Goal: Task Accomplishment & Management: Complete application form

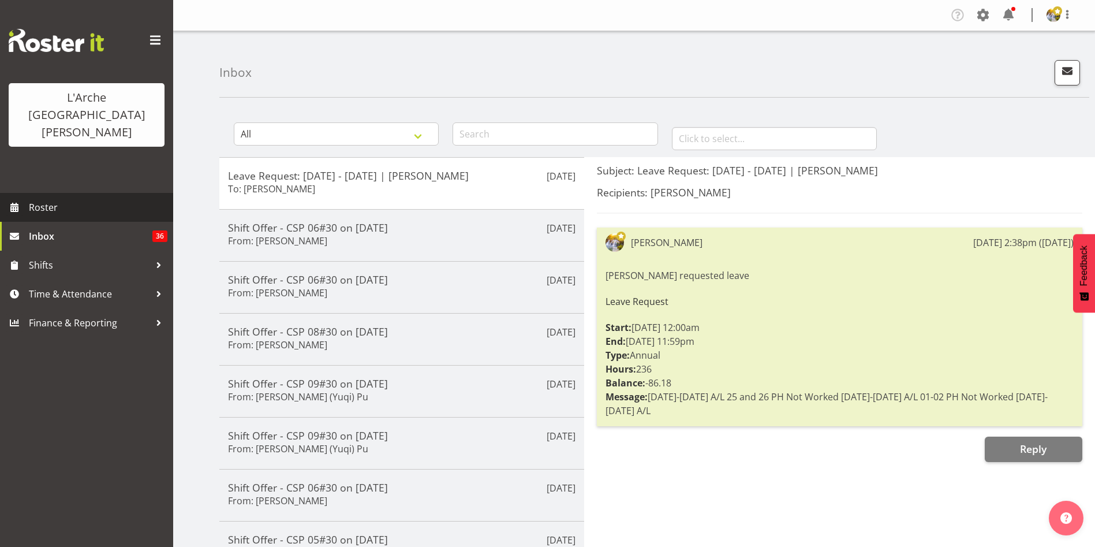
click at [100, 199] on span "Roster" at bounding box center [98, 207] width 139 height 17
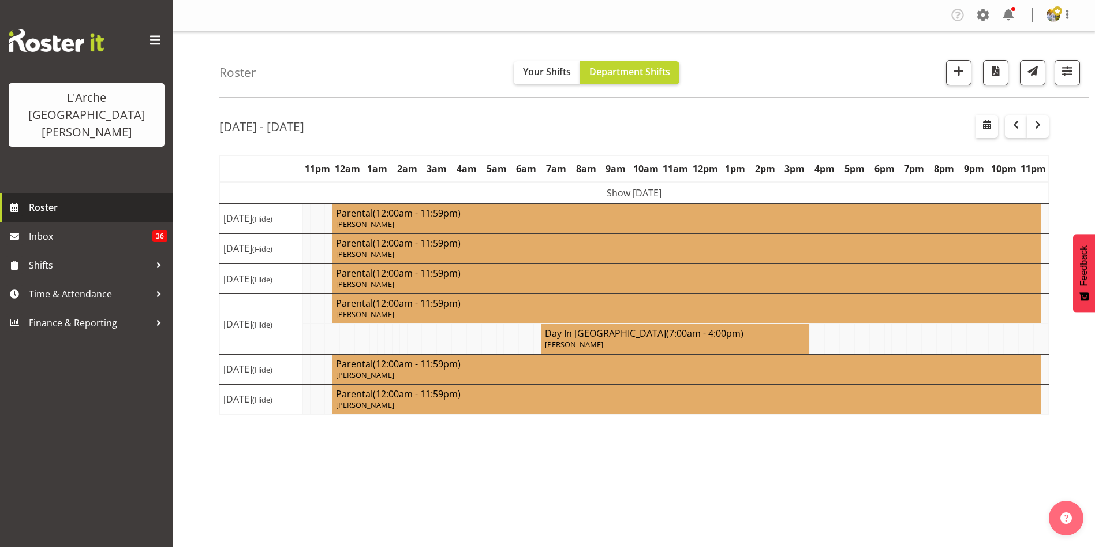
select select "shift"
click at [1081, 80] on div "Roster Your Shifts Department Shifts 1 Locations Clear 20 30 41 5 56b 65a 73 Ar…" at bounding box center [654, 64] width 870 height 66
click at [1076, 78] on button "button" at bounding box center [1067, 72] width 25 height 25
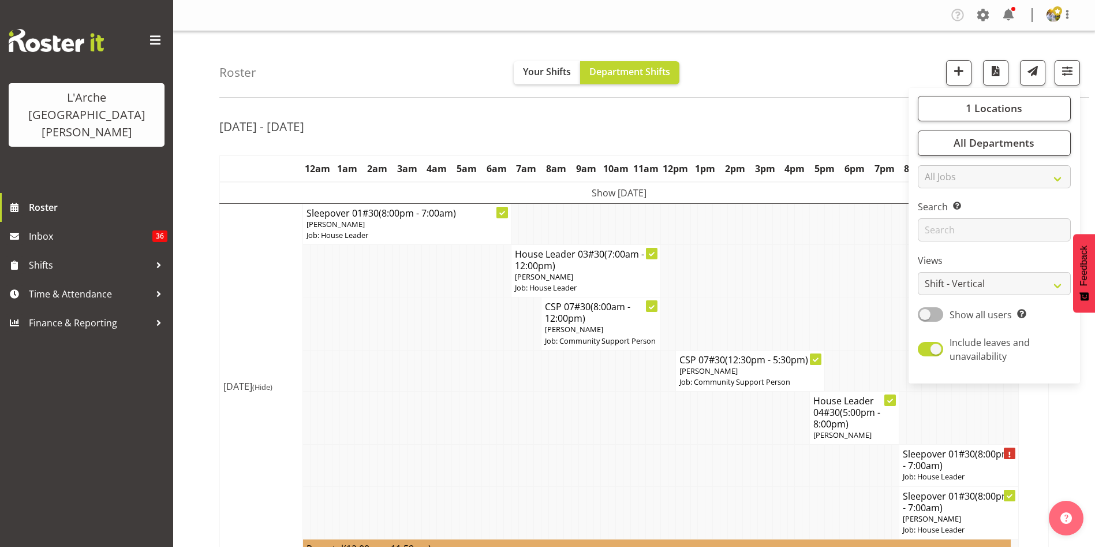
click at [930, 323] on div "Show all users Show only rostered employees" at bounding box center [994, 315] width 153 height 16
click at [928, 312] on span at bounding box center [930, 314] width 25 height 14
click at [925, 312] on input "Show all users Show only rostered employees" at bounding box center [922, 315] width 8 height 8
checkbox input "true"
click at [938, 281] on select "Staff Role Shift - Horizontal Shift - Vertical Staff - Location" at bounding box center [994, 283] width 153 height 23
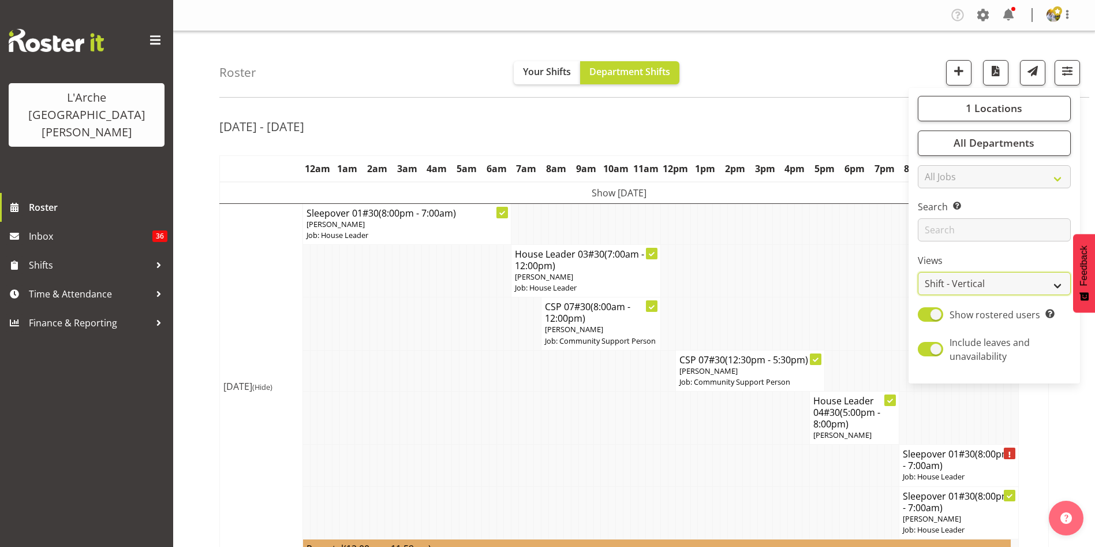
select select "staff"
click at [919, 272] on select "Staff Role Shift - Horizontal Shift - Vertical Staff - Location" at bounding box center [994, 283] width 153 height 23
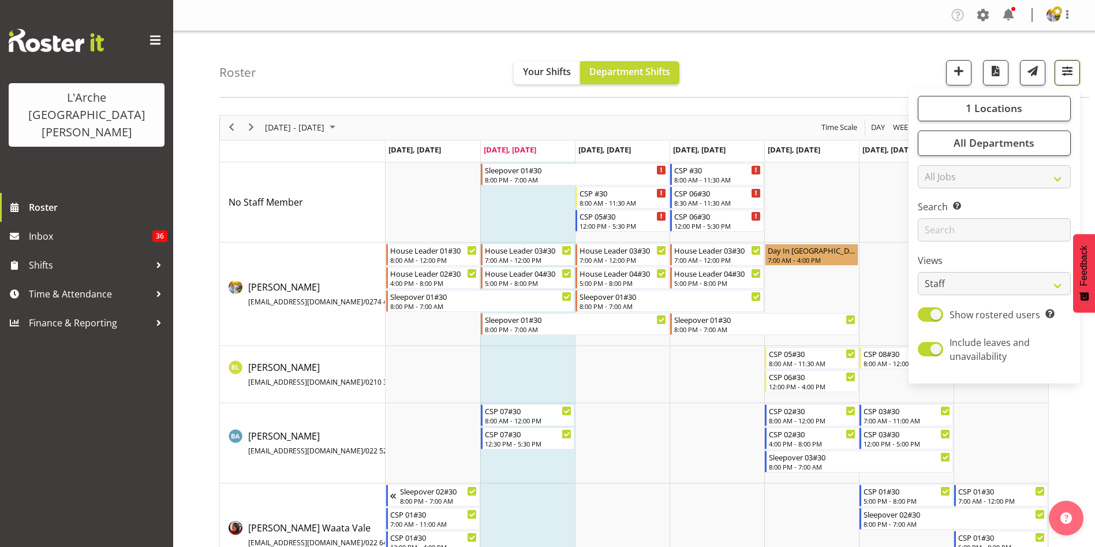
click at [1058, 67] on button "button" at bounding box center [1067, 72] width 25 height 25
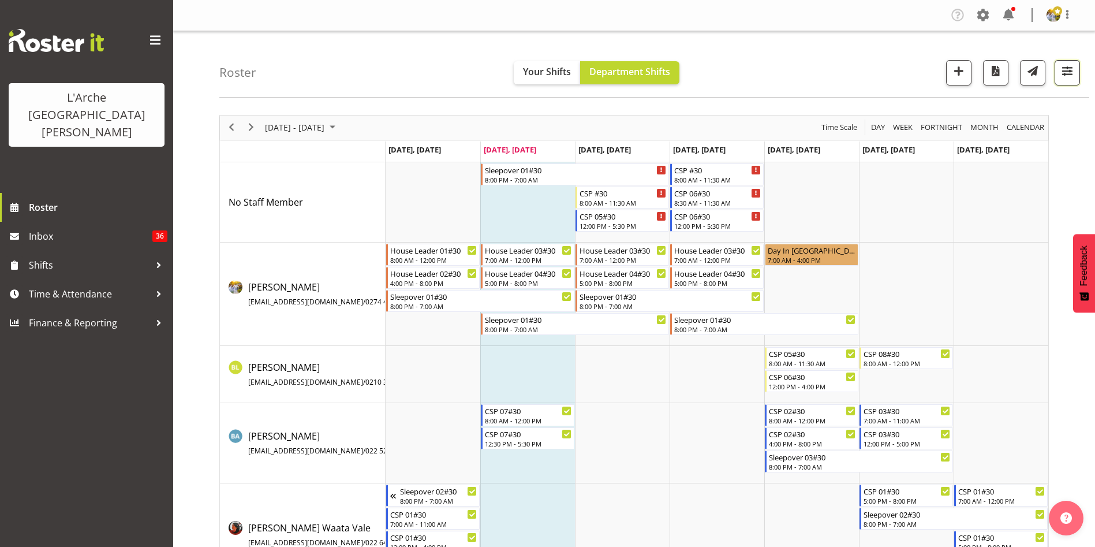
click at [1065, 72] on span "button" at bounding box center [1067, 71] width 15 height 15
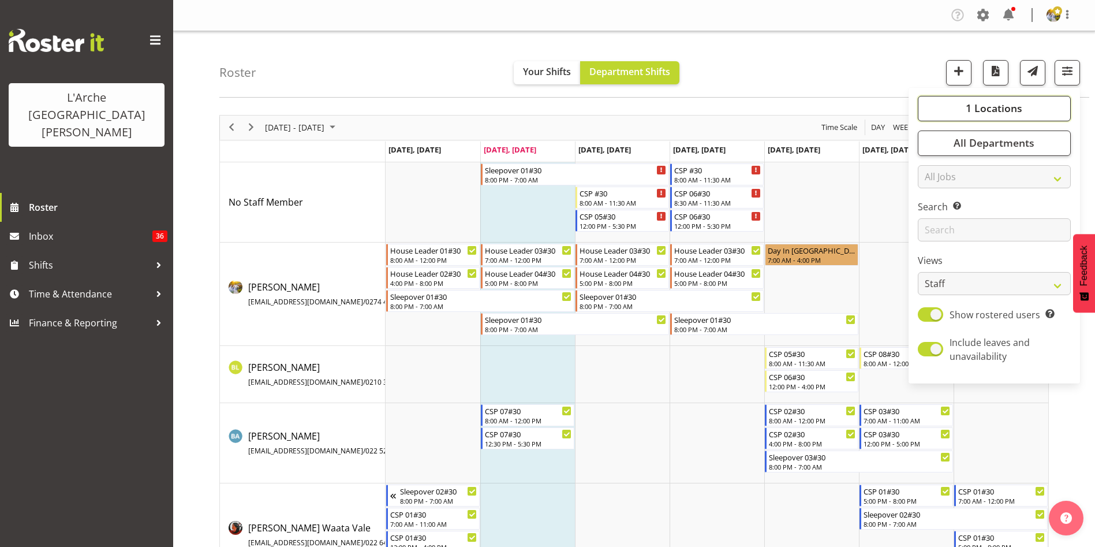
click at [1010, 103] on span "1 Locations" at bounding box center [994, 108] width 57 height 14
click at [950, 234] on span "65a" at bounding box center [944, 234] width 17 height 9
click at [935, 234] on input "65a" at bounding box center [931, 234] width 8 height 8
checkbox input "true"
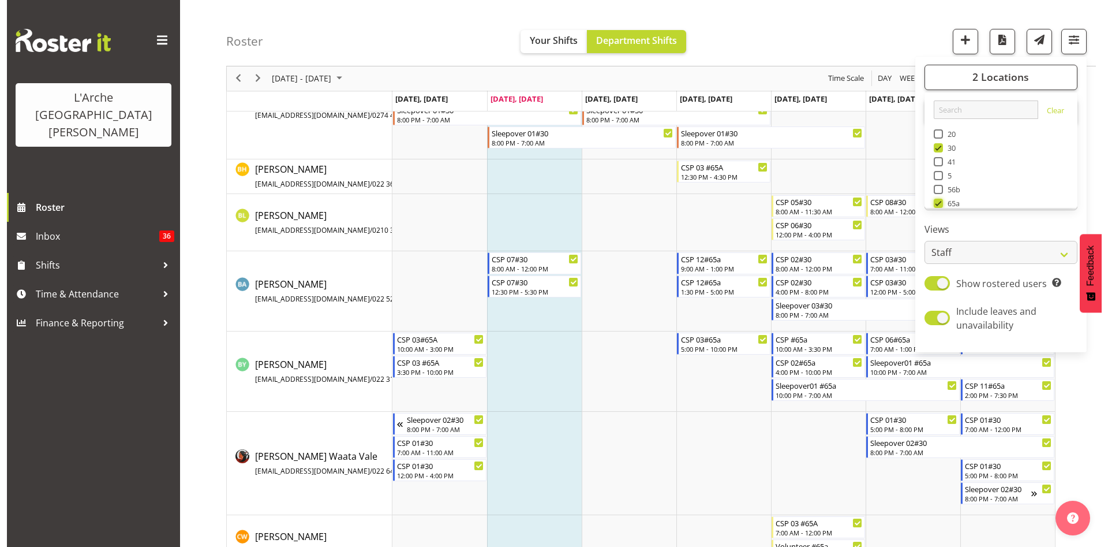
scroll to position [338, 0]
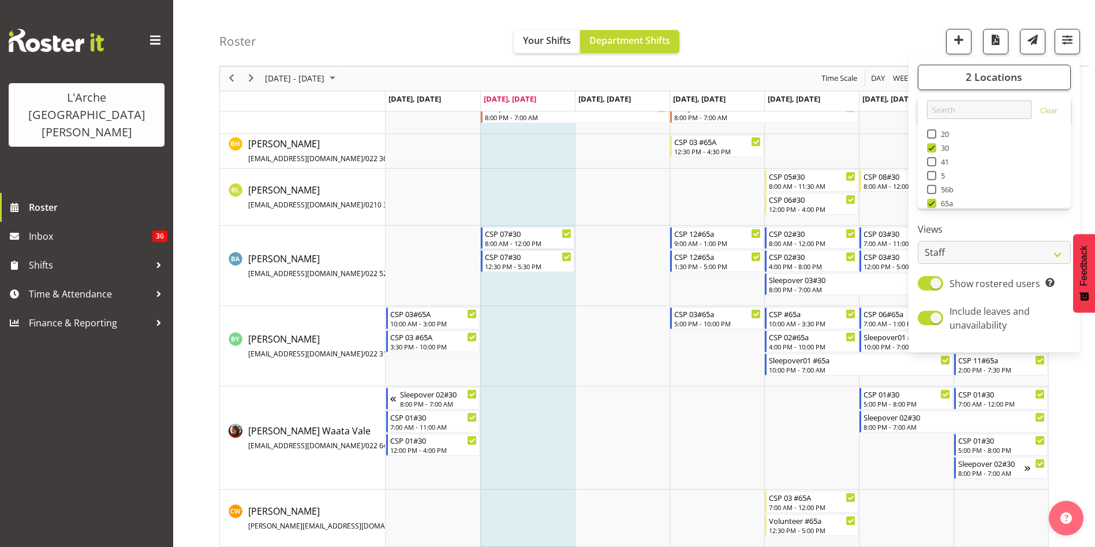
click at [509, 306] on td "Timeline Week of October 7, 2025" at bounding box center [527, 346] width 95 height 80
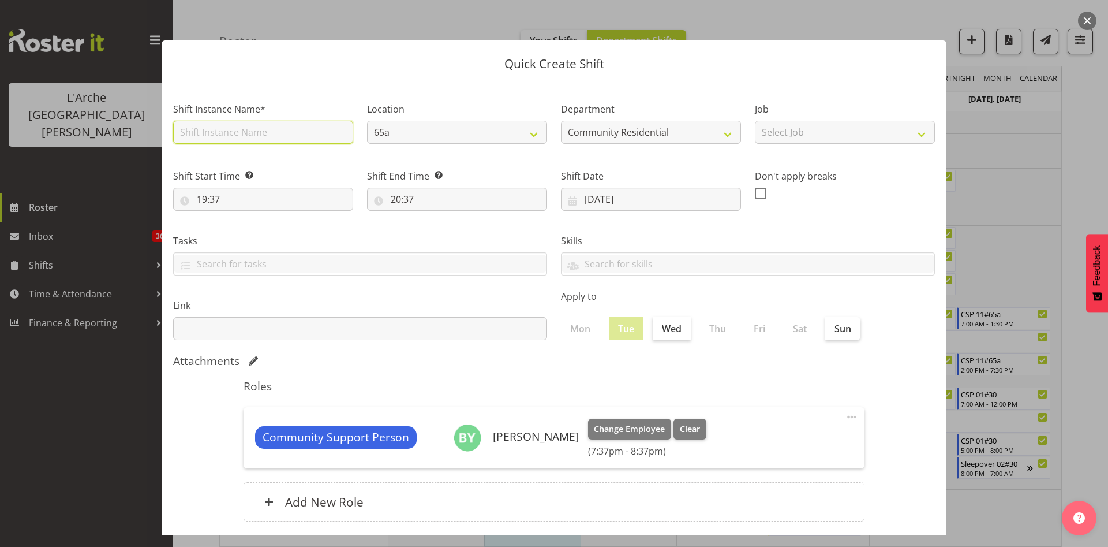
click at [253, 128] on input "text" at bounding box center [263, 132] width 180 height 23
type input "CSP #30"
click at [785, 135] on select "Select Job Accounts Admin Art Coordinator Community Leader Community Support Pe…" at bounding box center [845, 132] width 180 height 23
select select "2"
click at [755, 121] on select "Select Job Accounts Admin Art Coordinator Community Leader Community Support Pe…" at bounding box center [845, 132] width 180 height 23
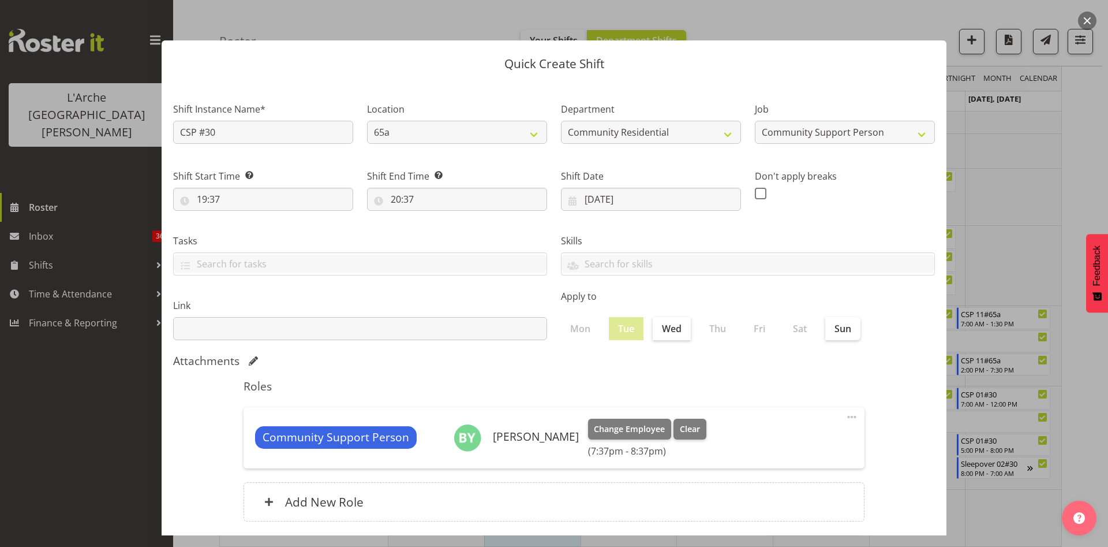
click at [244, 186] on div "Shift Start Time Set the time of the day you wish this shift to start 19:37 00 …" at bounding box center [263, 190] width 180 height 42
drag, startPoint x: 228, startPoint y: 201, endPoint x: 163, endPoint y: 210, distance: 65.8
click at [163, 210] on section "Shift Instance Name* CSP #30 Location 65a Department Community Residential Job …" at bounding box center [554, 313] width 785 height 465
click at [204, 198] on input "19:37" at bounding box center [263, 199] width 180 height 23
click at [248, 226] on select "00 01 02 03 04 05 06 07 08 09 10 11 12 13 14 15 16 17 18 19 20 21 22 23" at bounding box center [252, 229] width 26 height 23
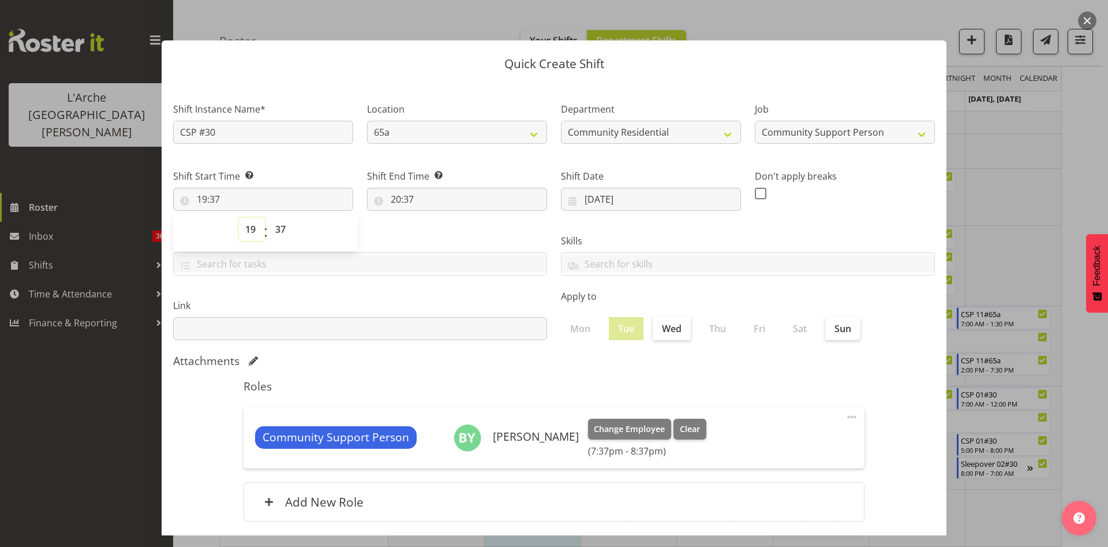
select select "8"
click at [239, 218] on select "00 01 02 03 04 05 06 07 08 09 10 11 12 13 14 15 16 17 18 19 20 21 22 23" at bounding box center [252, 229] width 26 height 23
type input "08:37"
click at [278, 233] on select "00 01 02 03 04 05 06 07 08 09 10 11 12 13 14 15 16 17 18 19 20 21 22 23 24 25 2…" at bounding box center [282, 229] width 26 height 23
select select "0"
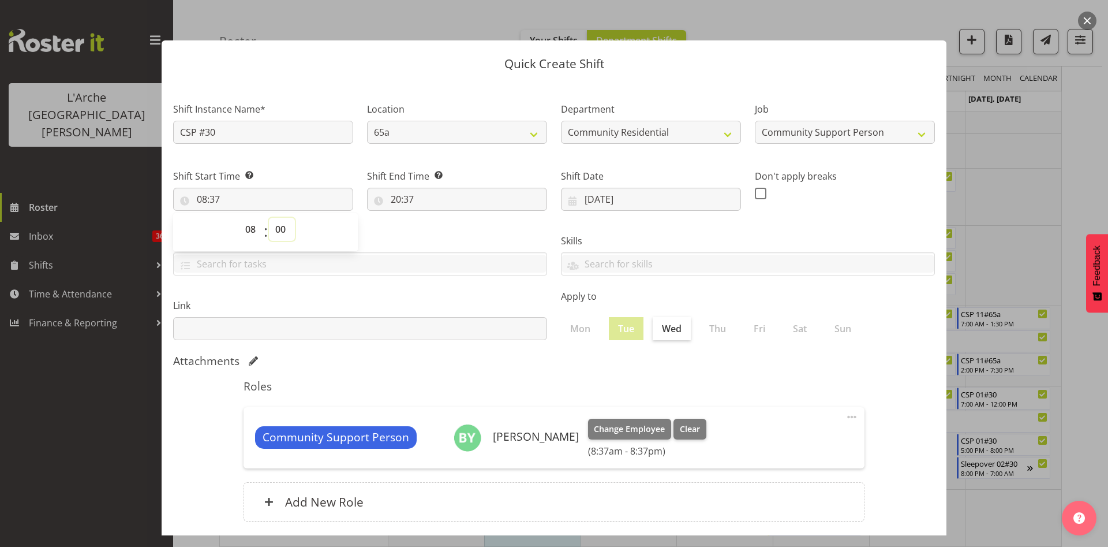
click at [269, 218] on select "00 01 02 03 04 05 06 07 08 09 10 11 12 13 14 15 16 17 18 19 20 21 22 23 24 25 2…" at bounding box center [282, 229] width 26 height 23
type input "08:00"
click at [394, 200] on input "20:37" at bounding box center [457, 199] width 180 height 23
click at [438, 230] on select "00 01 02 03 04 05 06 07 08 09 10 11 12 13 14 15 16 17 18 19 20 21 22 23" at bounding box center [446, 229] width 26 height 23
select select "11"
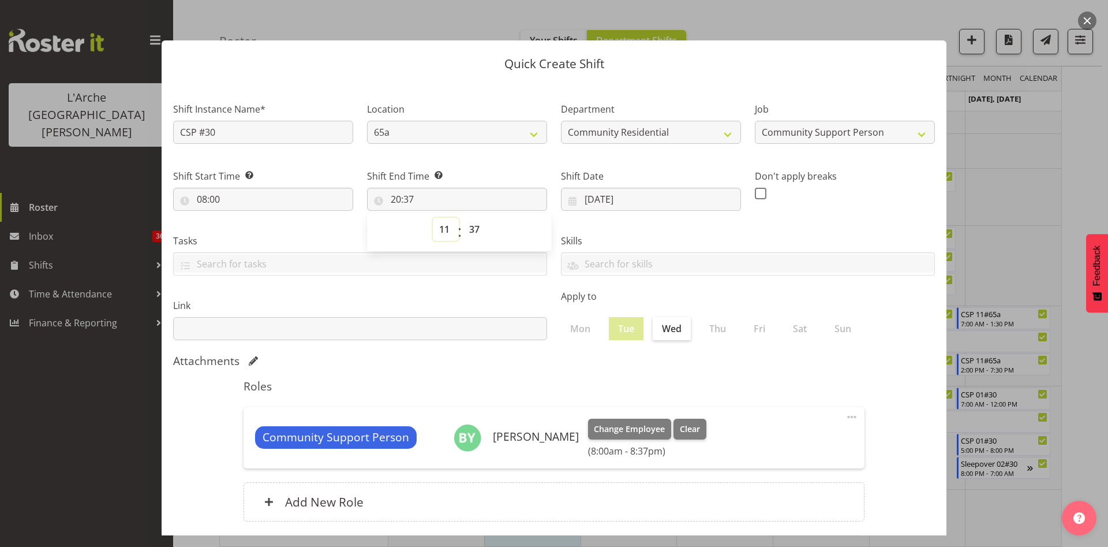
click at [433, 218] on select "00 01 02 03 04 05 06 07 08 09 10 11 12 13 14 15 16 17 18 19 20 21 22 23" at bounding box center [446, 229] width 26 height 23
type input "11:37"
click at [475, 233] on select "00 01 02 03 04 05 06 07 08 09 10 11 12 13 14 15 16 17 18 19 20 21 22 23 24 25 2…" at bounding box center [476, 229] width 26 height 23
select select "30"
click at [463, 218] on select "00 01 02 03 04 05 06 07 08 09 10 11 12 13 14 15 16 17 18 19 20 21 22 23 24 25 2…" at bounding box center [476, 229] width 26 height 23
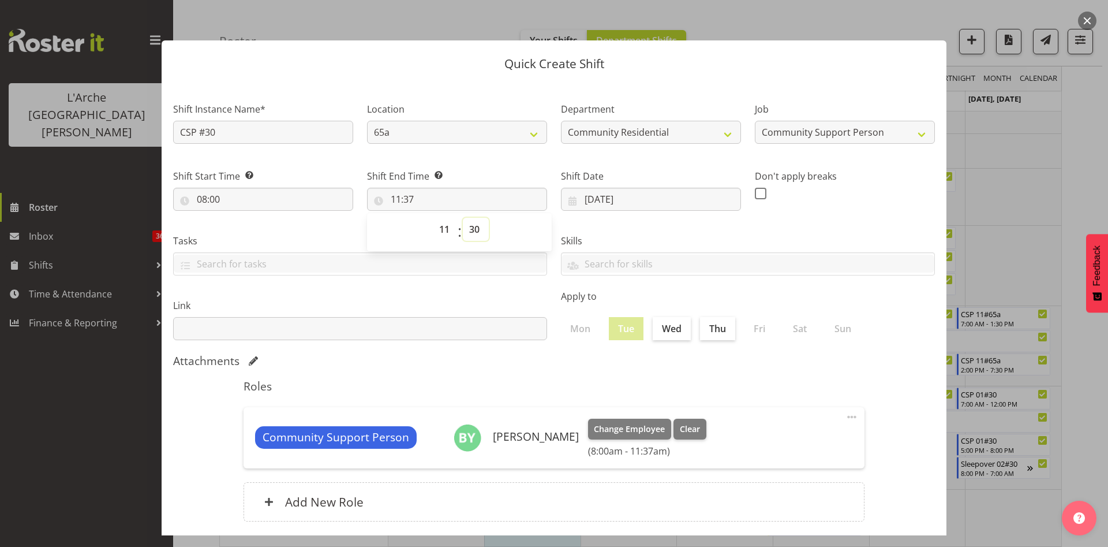
type input "11:30"
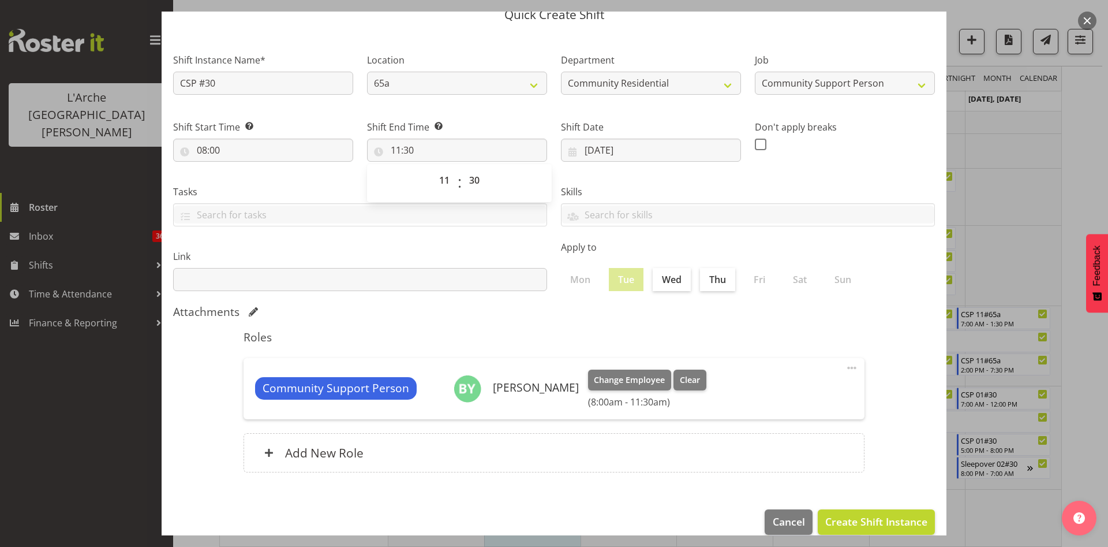
scroll to position [66, 0]
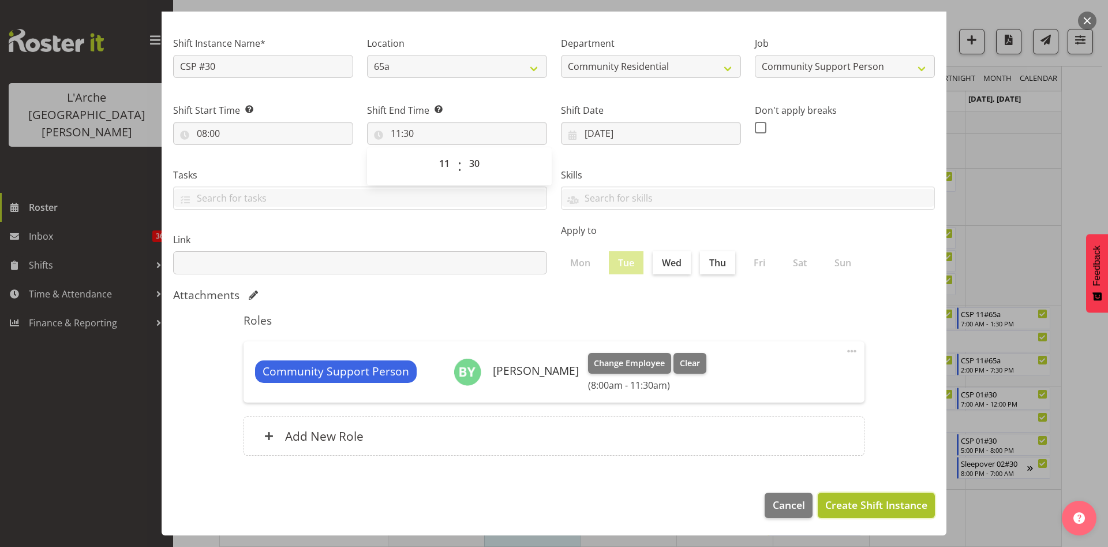
click at [861, 501] on span "Create Shift Instance" at bounding box center [877, 504] width 102 height 15
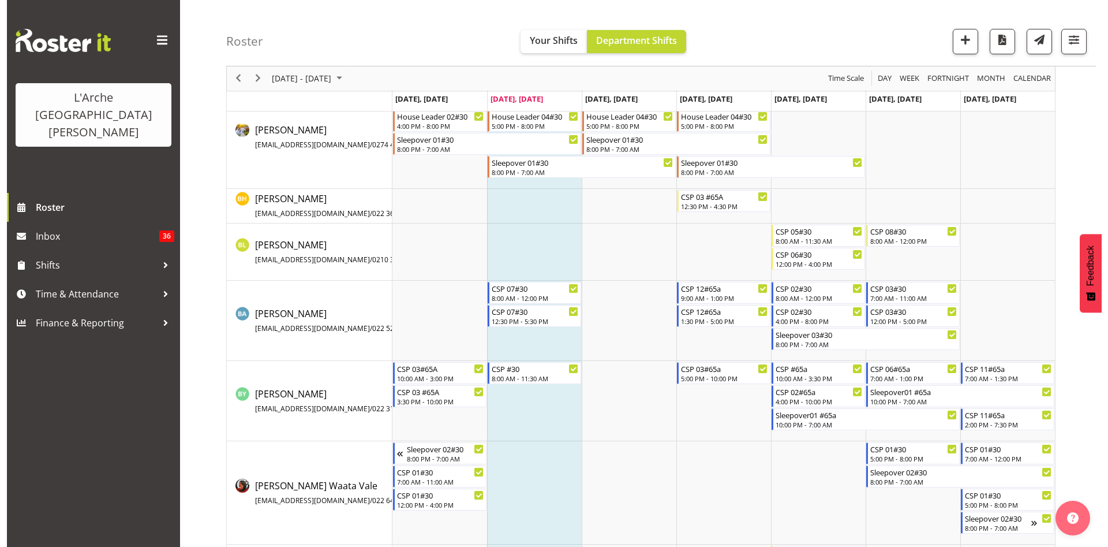
scroll to position [310, 0]
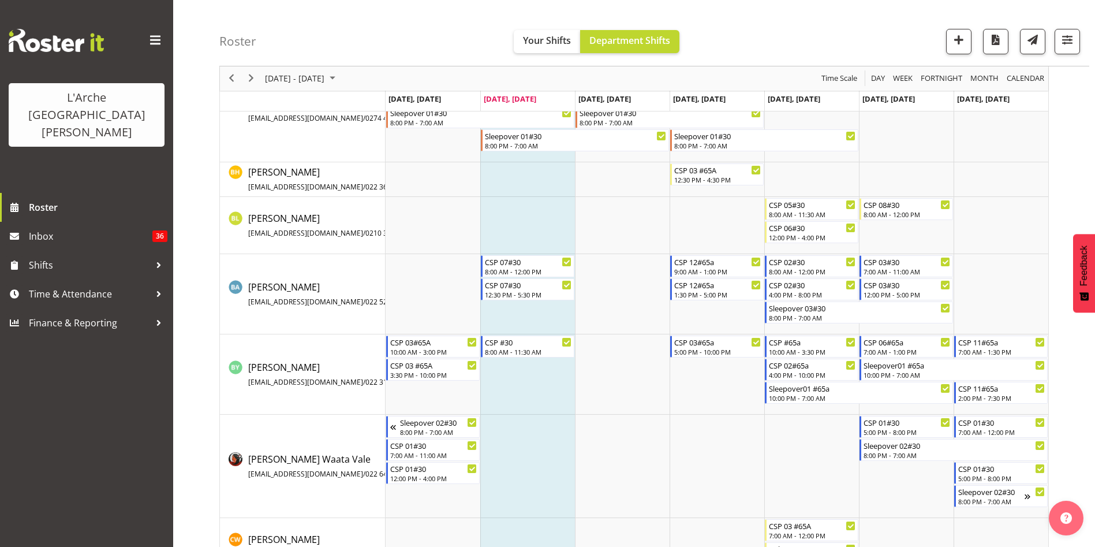
click at [523, 332] on td "Timeline Week of October 7, 2025" at bounding box center [527, 294] width 95 height 80
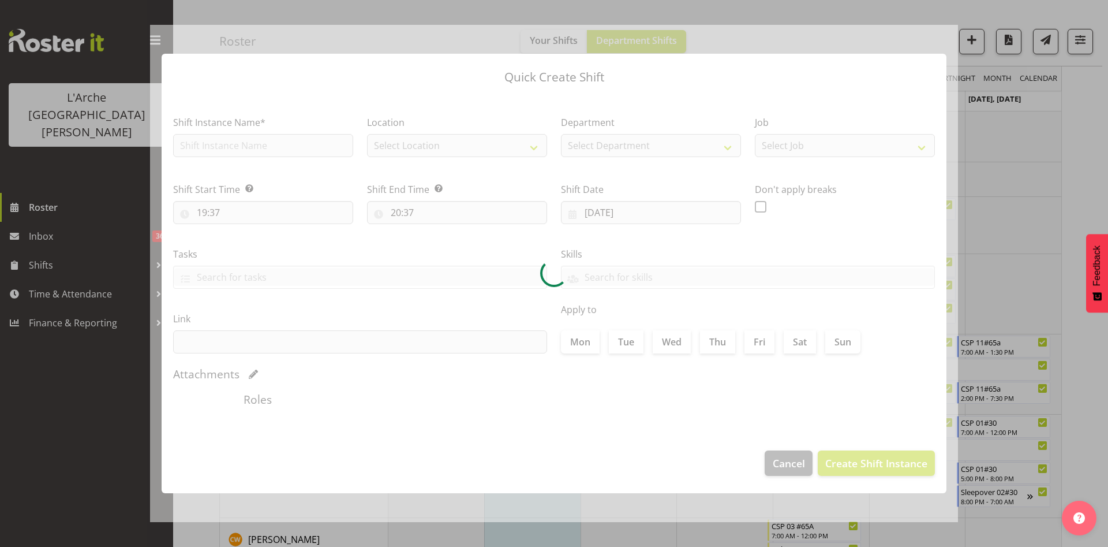
checkbox input "true"
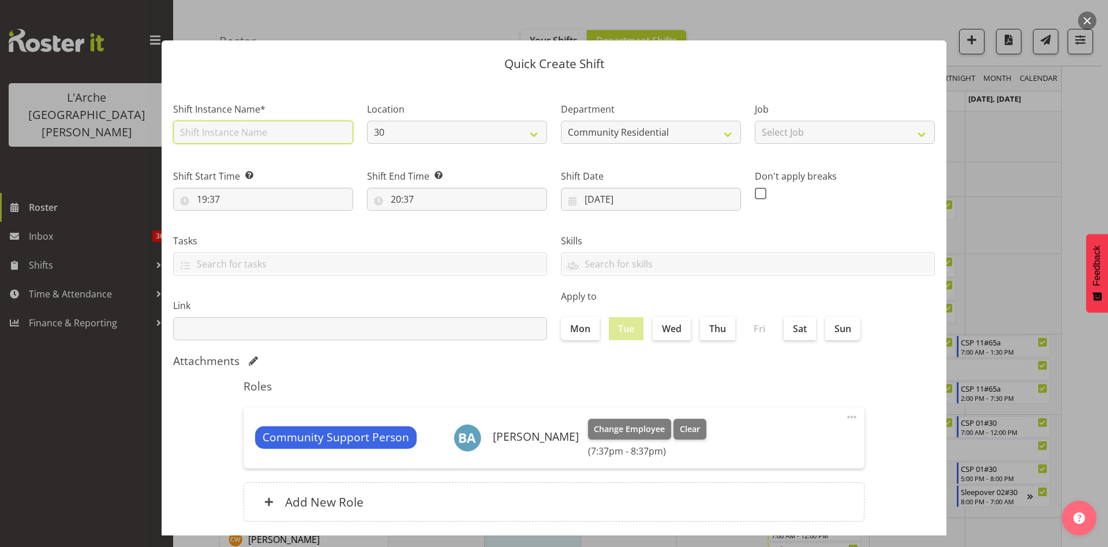
click at [277, 134] on input "text" at bounding box center [263, 132] width 180 height 23
type input "CSP #30"
click at [819, 137] on select "Select Job Accounts Admin Art Coordinator Community Leader Community Support Pe…" at bounding box center [845, 132] width 180 height 23
select select "2"
click at [755, 121] on select "Select Job Accounts Admin Art Coordinator Community Leader Community Support Pe…" at bounding box center [845, 132] width 180 height 23
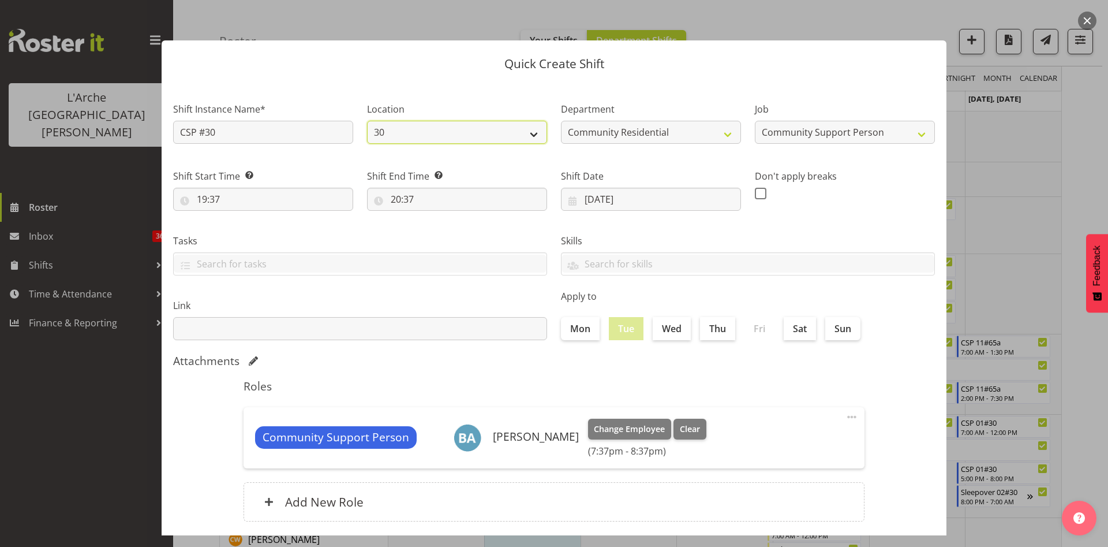
click at [512, 140] on select "30 41 65a 56b" at bounding box center [457, 132] width 180 height 23
click at [367, 121] on select "30 41 65a 56b" at bounding box center [457, 132] width 180 height 23
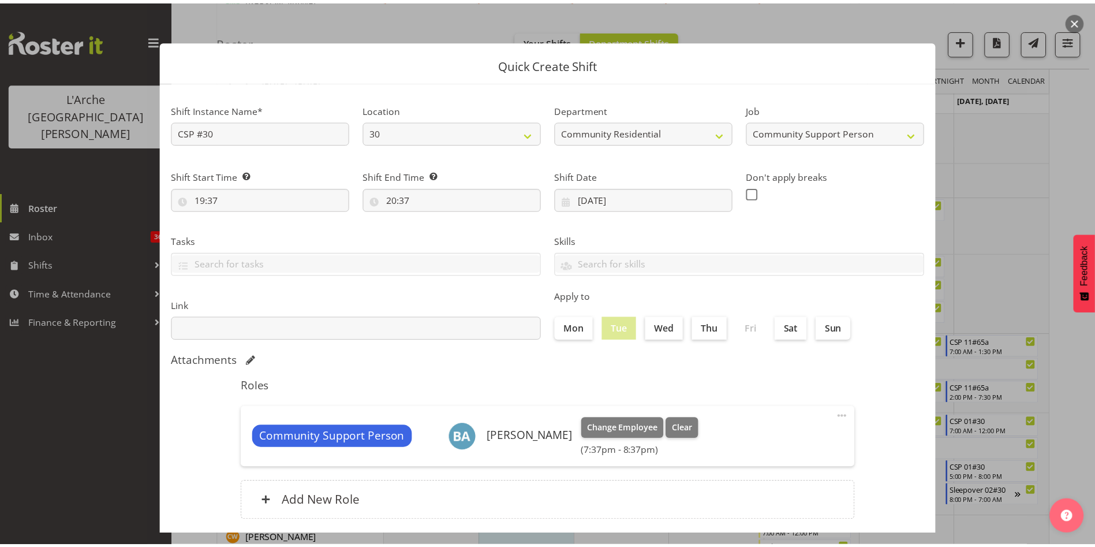
scroll to position [66, 0]
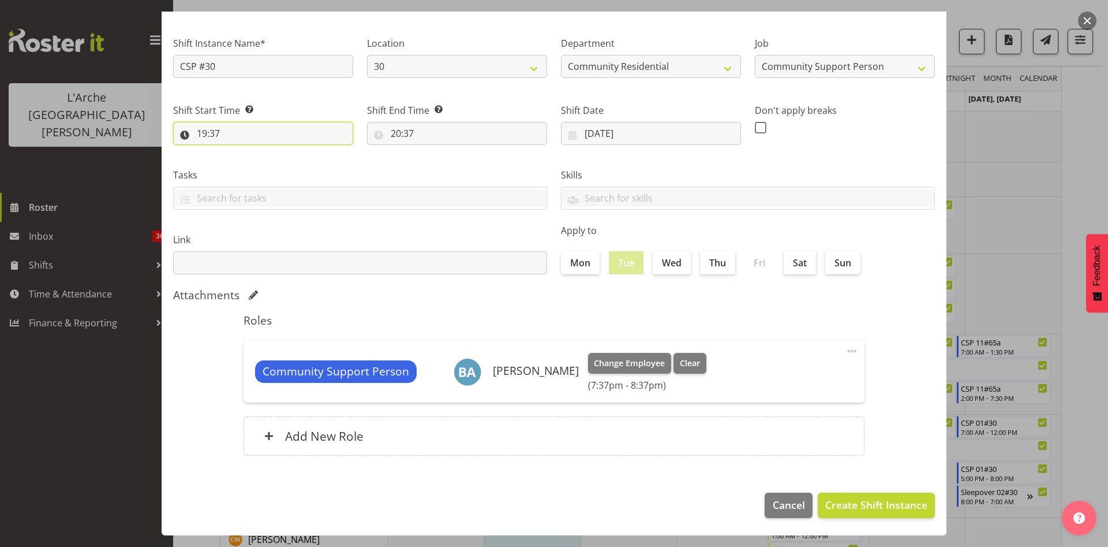
click at [201, 130] on input "19:37" at bounding box center [263, 133] width 180 height 23
click at [246, 160] on select "00 01 02 03 04 05 06 07 08 09 10 11 12 13 14 15 16 17 18 19 20 21 22 23" at bounding box center [252, 163] width 26 height 23
select select "12"
click at [239, 152] on select "00 01 02 03 04 05 06 07 08 09 10 11 12 13 14 15 16 17 18 19 20 21 22 23" at bounding box center [252, 163] width 26 height 23
type input "12:37"
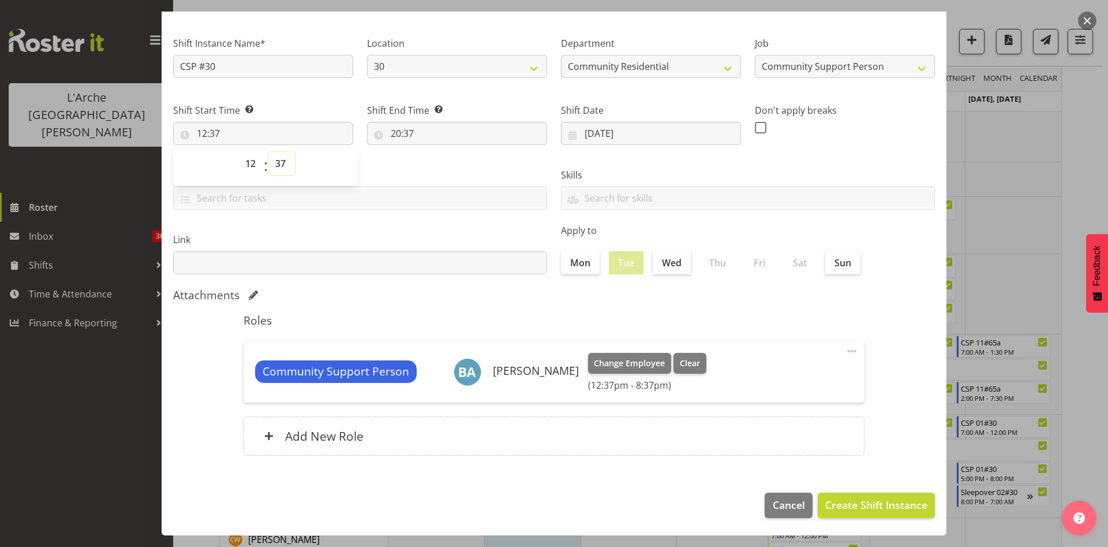
click at [282, 160] on select "00 01 02 03 04 05 06 07 08 09 10 11 12 13 14 15 16 17 18 19 20 21 22 23 24 25 2…" at bounding box center [282, 163] width 26 height 23
select select "0"
click at [269, 152] on select "00 01 02 03 04 05 06 07 08 09 10 11 12 13 14 15 16 17 18 19 20 21 22 23 24 25 2…" at bounding box center [282, 163] width 26 height 23
type input "12:00"
click at [395, 132] on input "20:37" at bounding box center [457, 133] width 180 height 23
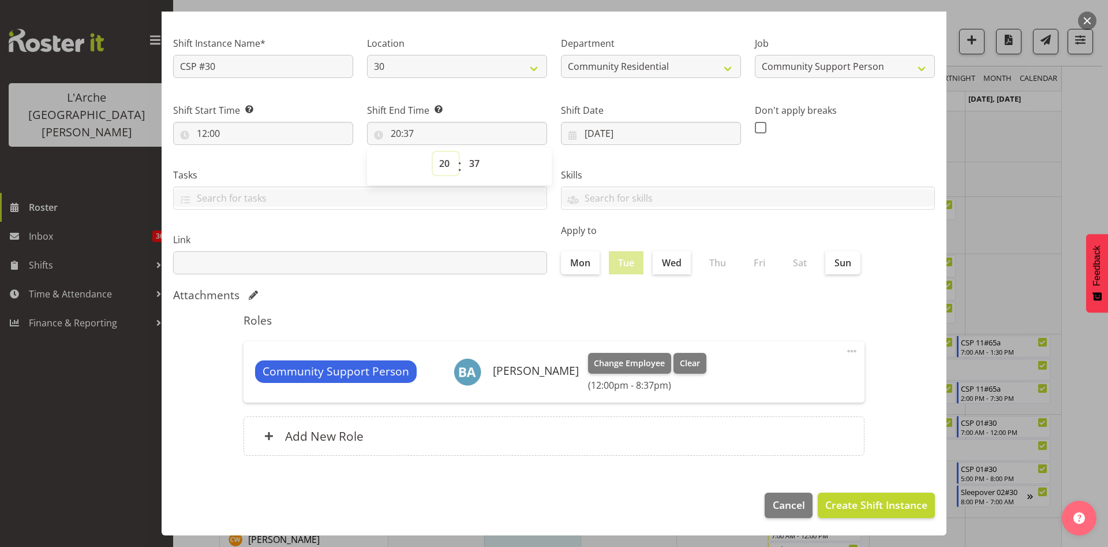
click at [436, 164] on select "00 01 02 03 04 05 06 07 08 09 10 11 12 13 14 15 16 17 18 19 20 21 22 23" at bounding box center [446, 163] width 26 height 23
select select "17"
click at [433, 152] on select "00 01 02 03 04 05 06 07 08 09 10 11 12 13 14 15 16 17 18 19 20 21 22 23" at bounding box center [446, 163] width 26 height 23
type input "17:37"
click at [475, 160] on select "00 01 02 03 04 05 06 07 08 09 10 11 12 13 14 15 16 17 18 19 20 21 22 23 24 25 2…" at bounding box center [476, 163] width 26 height 23
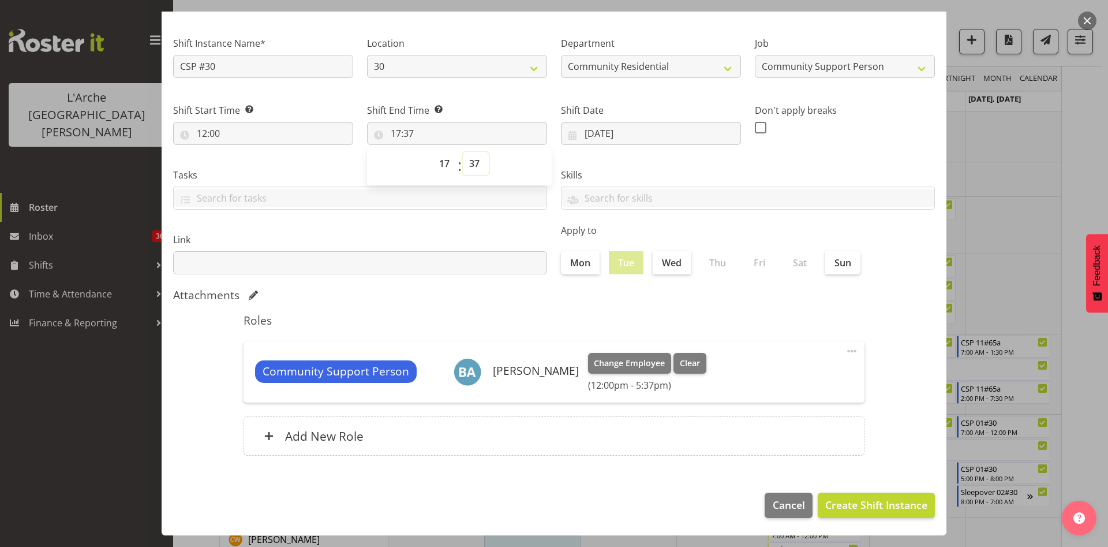
select select "0"
click at [463, 152] on select "00 01 02 03 04 05 06 07 08 09 10 11 12 13 14 15 16 17 18 19 20 21 22 23 24 25 2…" at bounding box center [476, 163] width 26 height 23
type input "17:00"
click at [859, 510] on span "Create Shift Instance" at bounding box center [877, 504] width 102 height 15
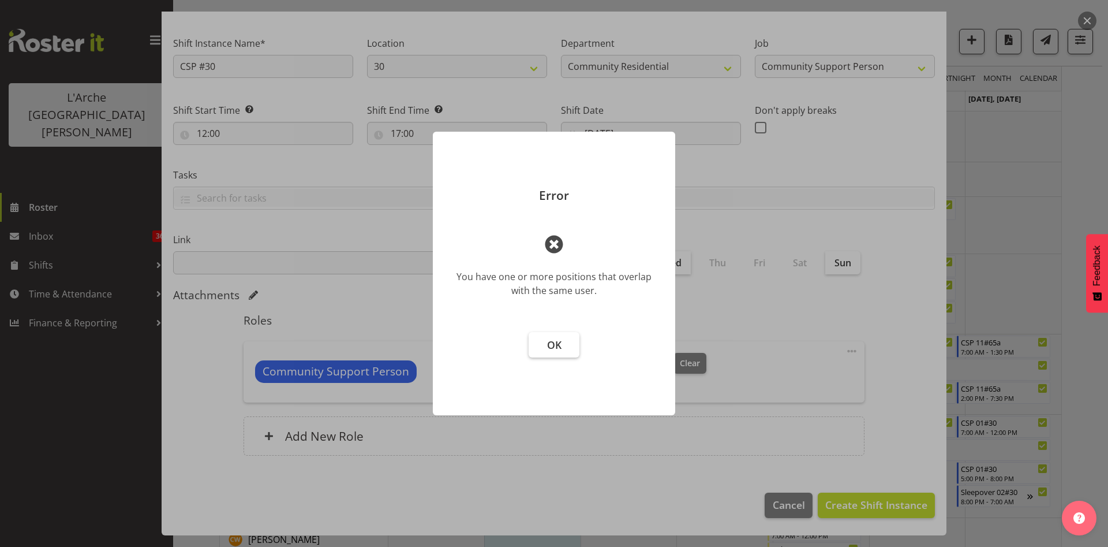
click at [542, 337] on button "OK" at bounding box center [554, 344] width 51 height 25
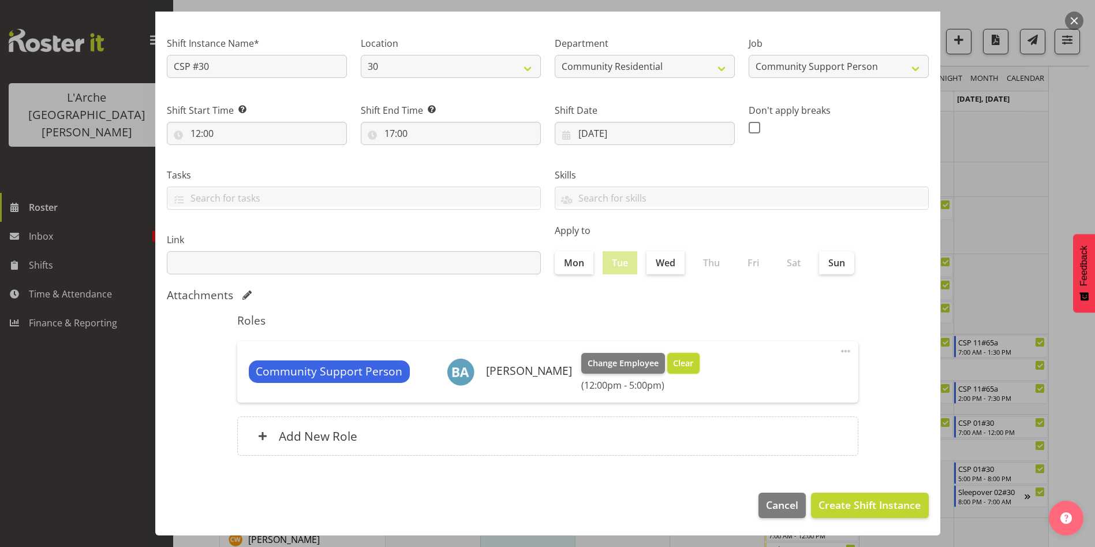
click at [673, 363] on span "Clear" at bounding box center [683, 363] width 20 height 13
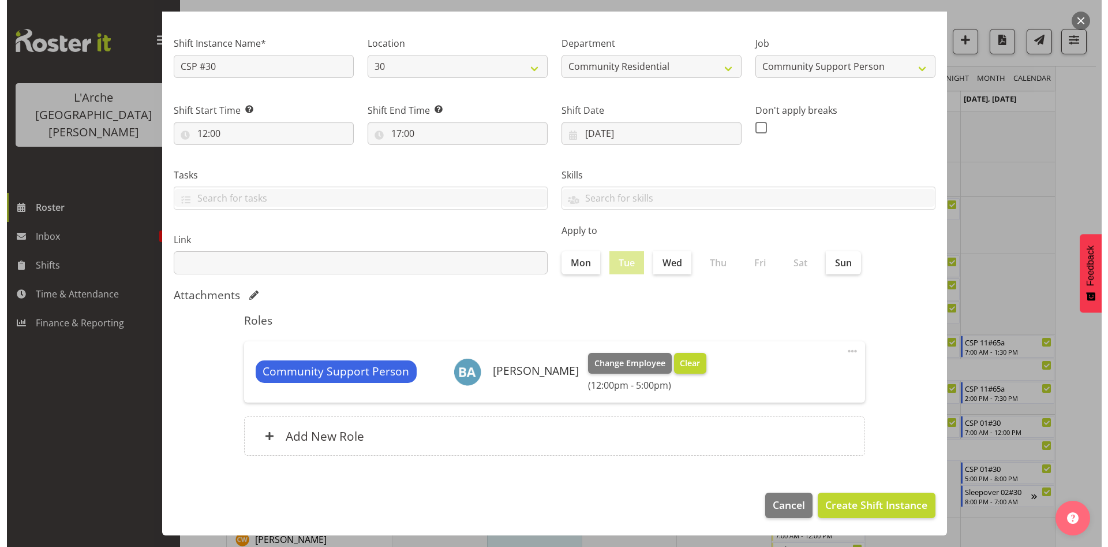
scroll to position [50, 0]
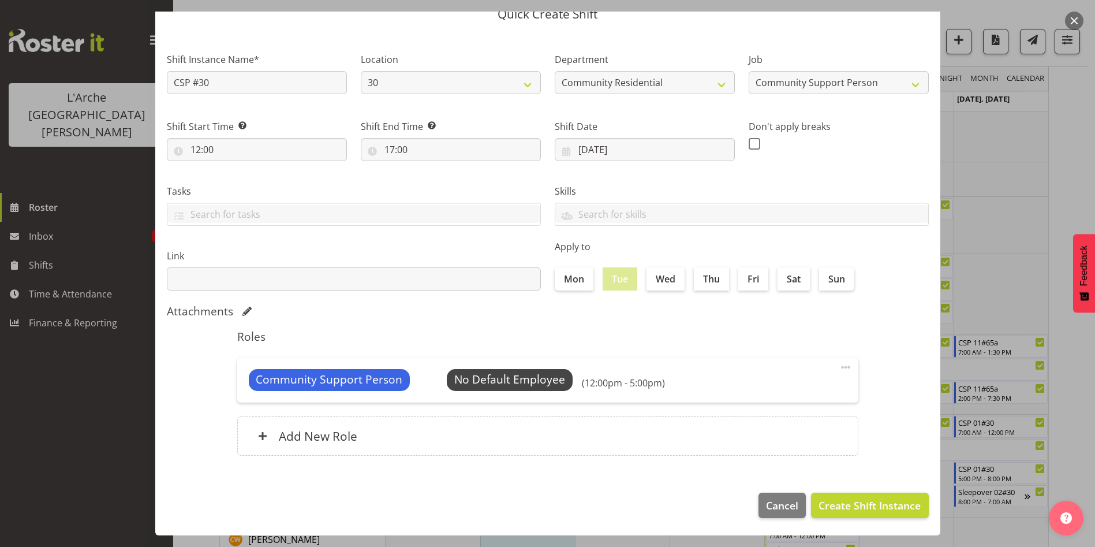
click at [839, 368] on span at bounding box center [846, 367] width 14 height 14
click at [775, 397] on link "Edit" at bounding box center [797, 392] width 111 height 21
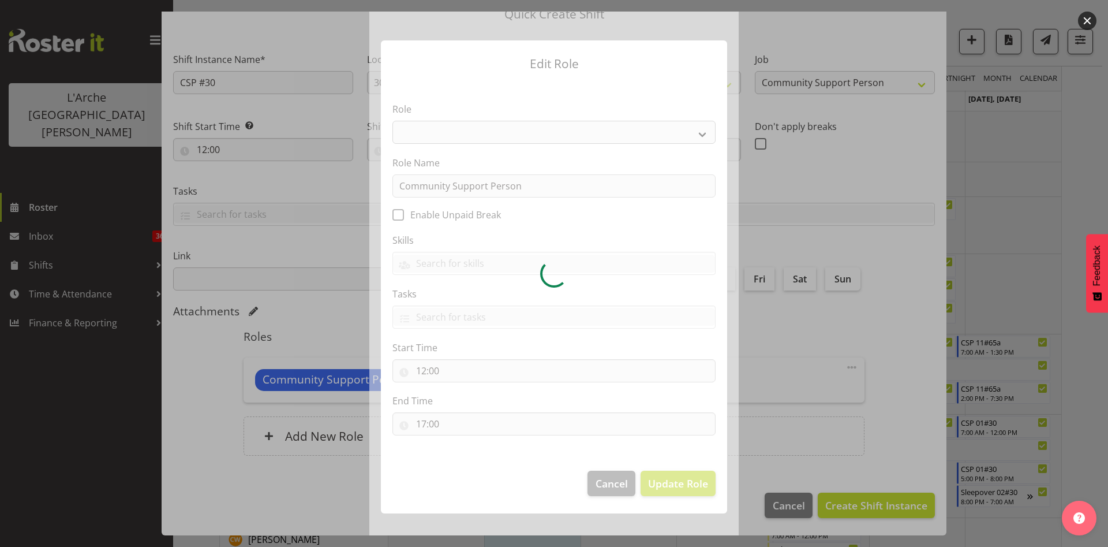
select select "13"
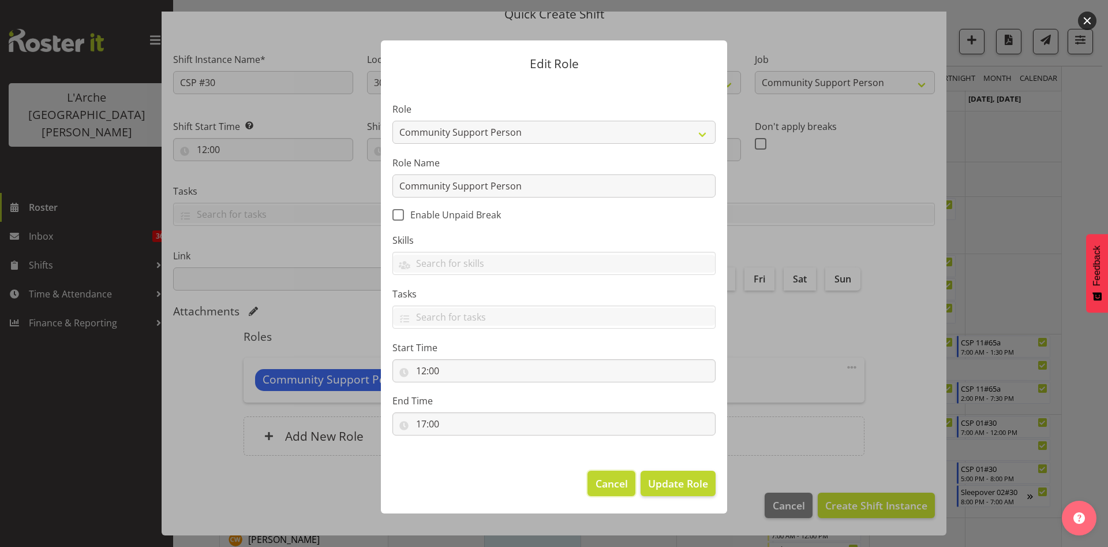
click at [616, 472] on button "Cancel" at bounding box center [611, 483] width 47 height 25
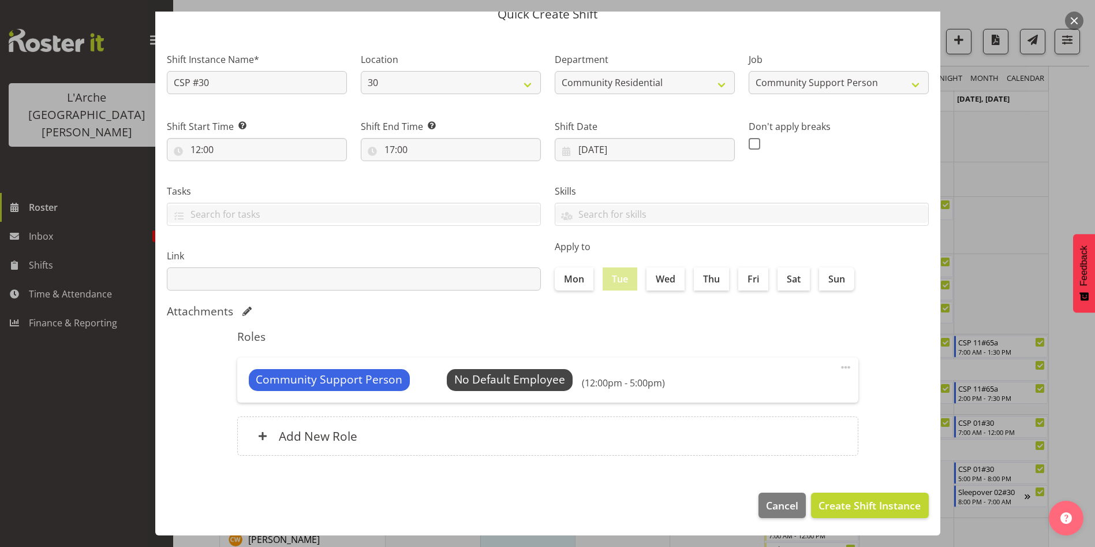
click at [1070, 21] on button "button" at bounding box center [1074, 21] width 18 height 18
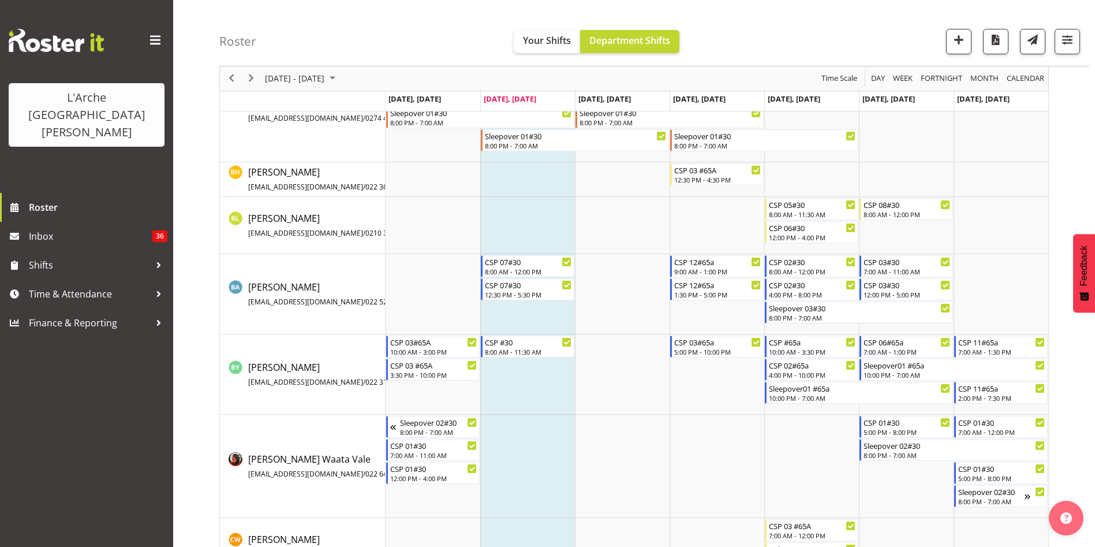
click at [531, 370] on td "Timeline Week of October 7, 2025" at bounding box center [527, 374] width 95 height 80
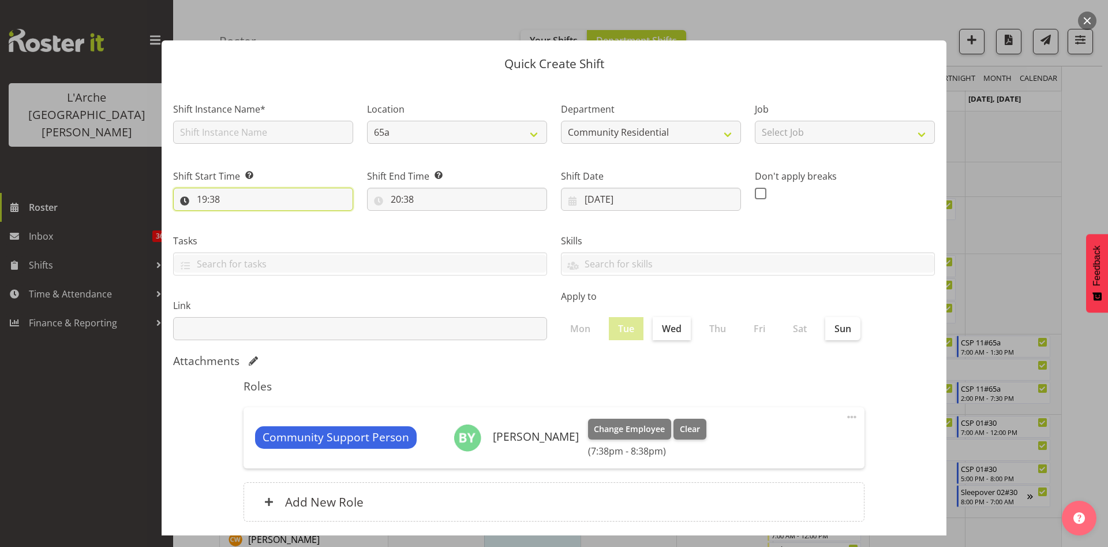
click at [206, 199] on input "19:38" at bounding box center [263, 199] width 180 height 23
click at [251, 230] on select "00 01 02 03 04 05 06 07 08 09 10 11 12 13 14 15 16 17 18 19 20 21 22 23" at bounding box center [252, 229] width 26 height 23
select select "12"
click at [239, 218] on select "00 01 02 03 04 05 06 07 08 09 10 11 12 13 14 15 16 17 18 19 20 21 22 23" at bounding box center [252, 229] width 26 height 23
type input "12:38"
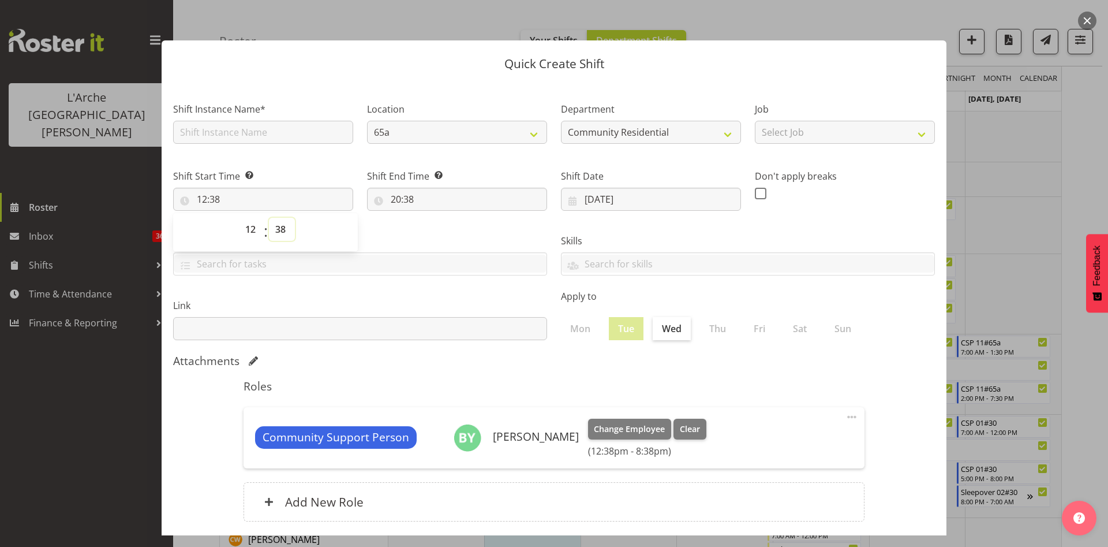
click at [278, 235] on select "00 01 02 03 04 05 06 07 08 09 10 11 12 13 14 15 16 17 18 19 20 21 22 23 24 25 2…" at bounding box center [282, 229] width 26 height 23
select select "0"
click at [269, 218] on select "00 01 02 03 04 05 06 07 08 09 10 11 12 13 14 15 16 17 18 19 20 21 22 23 24 25 2…" at bounding box center [282, 229] width 26 height 23
type input "12:00"
click at [395, 196] on input "20:38" at bounding box center [457, 199] width 180 height 23
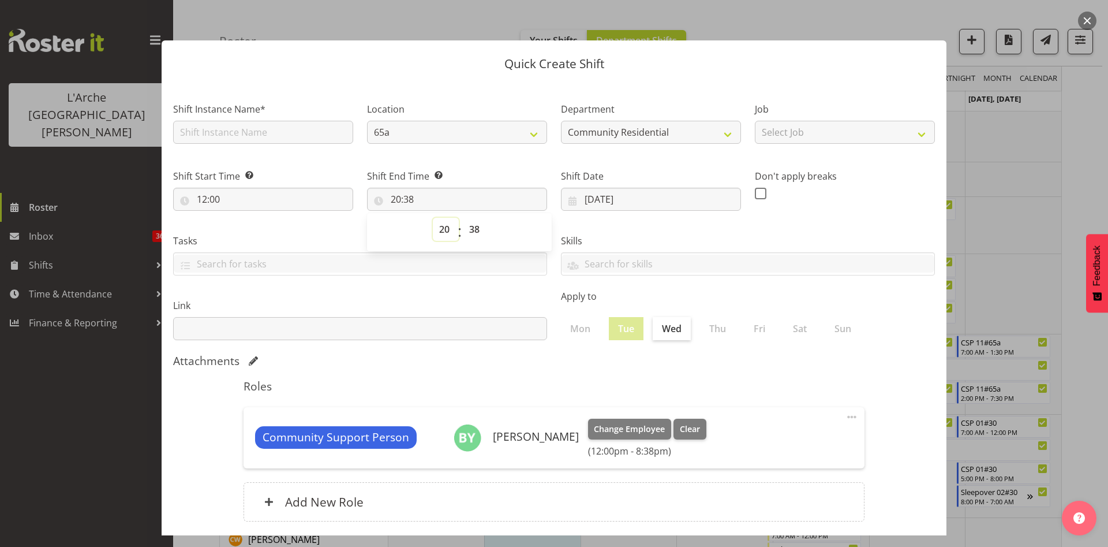
click at [434, 224] on select "00 01 02 03 04 05 06 07 08 09 10 11 12 13 14 15 16 17 18 19 20 21 22 23" at bounding box center [446, 229] width 26 height 23
select select "17"
click at [433, 218] on select "00 01 02 03 04 05 06 07 08 09 10 11 12 13 14 15 16 17 18 19 20 21 22 23" at bounding box center [446, 229] width 26 height 23
type input "17:38"
click at [475, 227] on select "00 01 02 03 04 05 06 07 08 09 10 11 12 13 14 15 16 17 18 19 20 21 22 23 24 25 2…" at bounding box center [476, 229] width 26 height 23
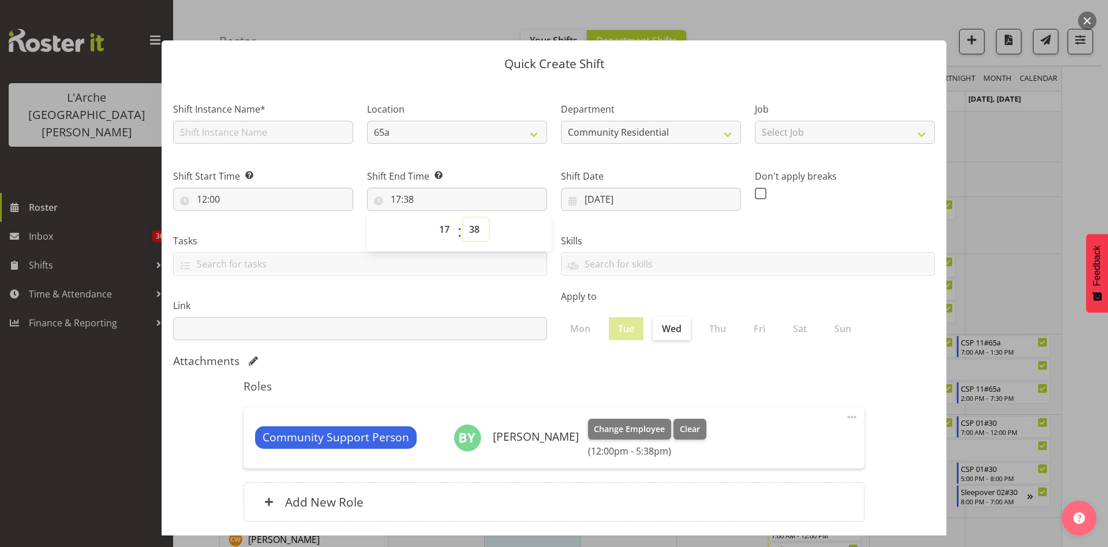
select select "0"
click at [463, 218] on select "00 01 02 03 04 05 06 07 08 09 10 11 12 13 14 15 16 17 18 19 20 21 22 23 24 25 2…" at bounding box center [476, 229] width 26 height 23
type input "17:00"
click at [223, 134] on input "text" at bounding box center [263, 132] width 180 height 23
type input "CSP #30"
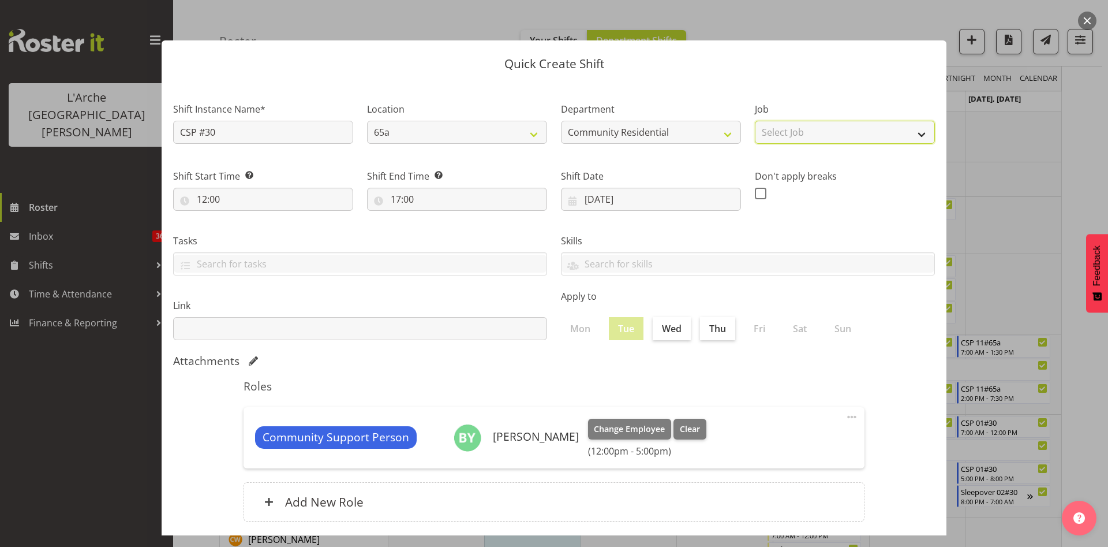
click at [822, 135] on select "Select Job Accounts Admin Art Coordinator Community Leader Community Support Pe…" at bounding box center [845, 132] width 180 height 23
select select "2"
click at [755, 121] on select "Select Job Accounts Admin Art Coordinator Community Leader Community Support Pe…" at bounding box center [845, 132] width 180 height 23
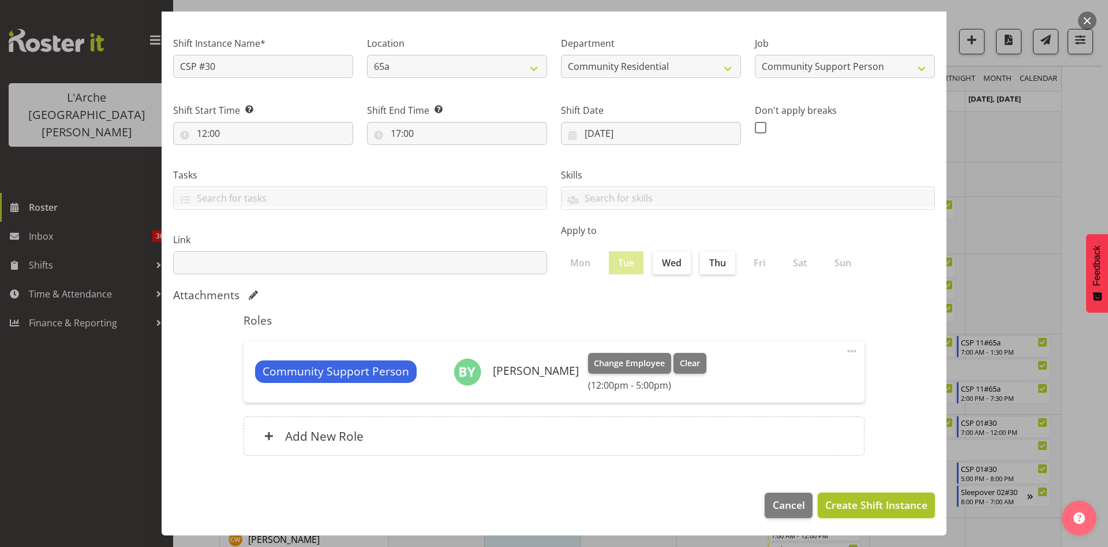
click at [873, 506] on span "Create Shift Instance" at bounding box center [877, 504] width 102 height 15
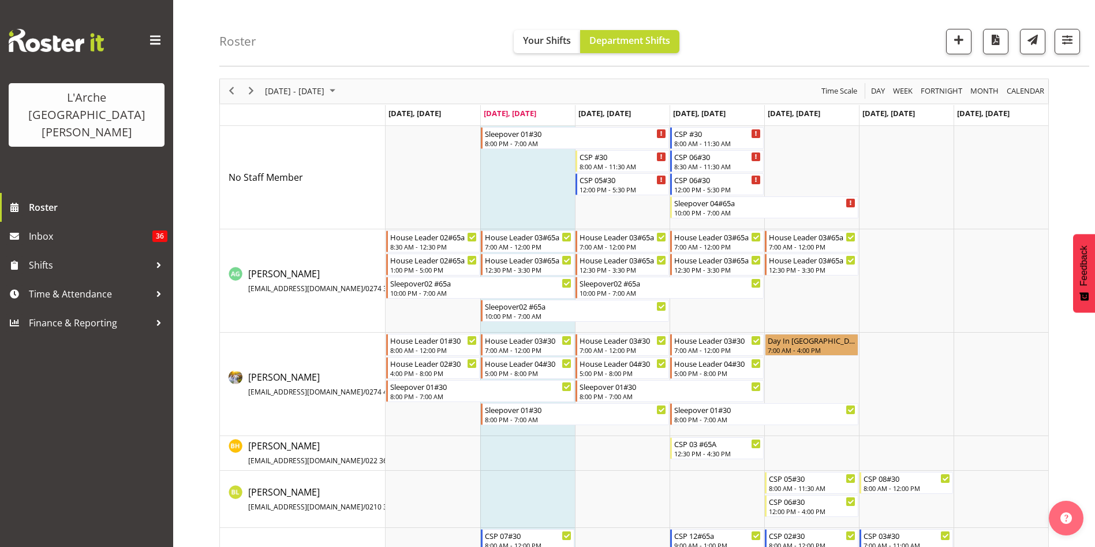
scroll to position [43, 0]
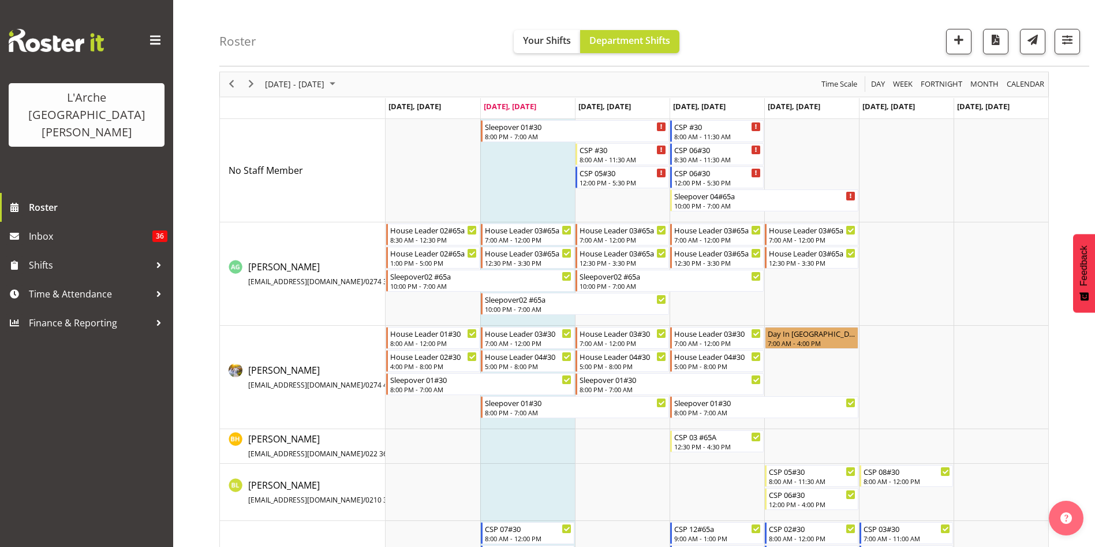
click at [1062, 54] on div "Roster Your Shifts Department Shifts 2 Locations Clear 20 30 41 5 56b 65a 73 Ar…" at bounding box center [654, 33] width 870 height 66
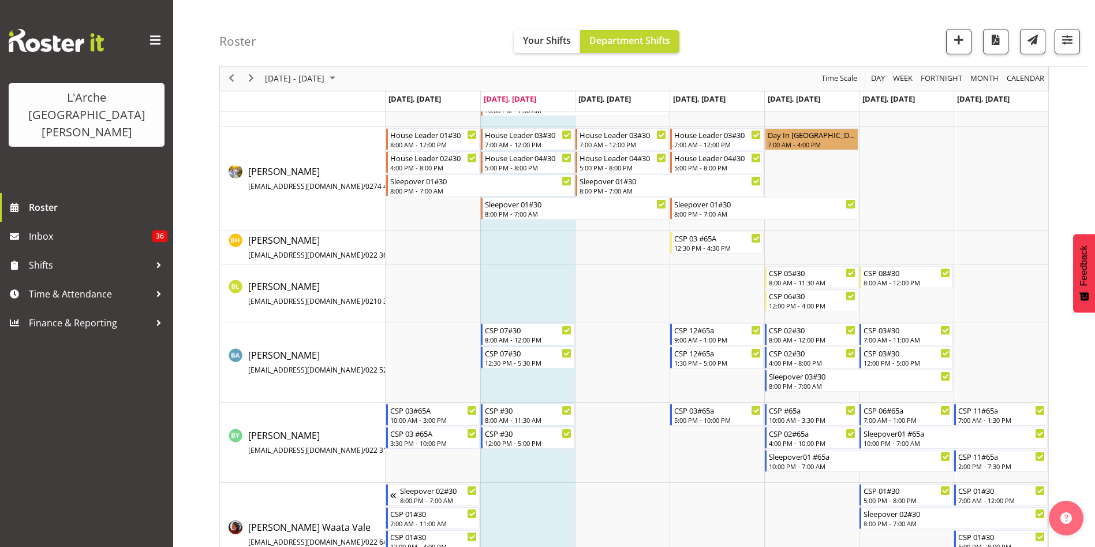
scroll to position [231, 0]
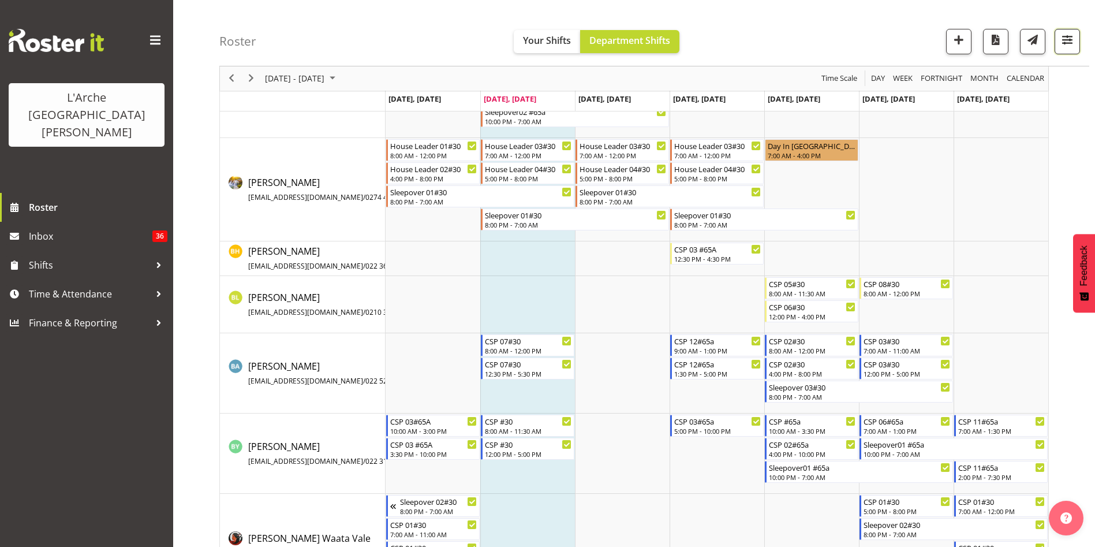
click at [1076, 50] on button "button" at bounding box center [1067, 41] width 25 height 25
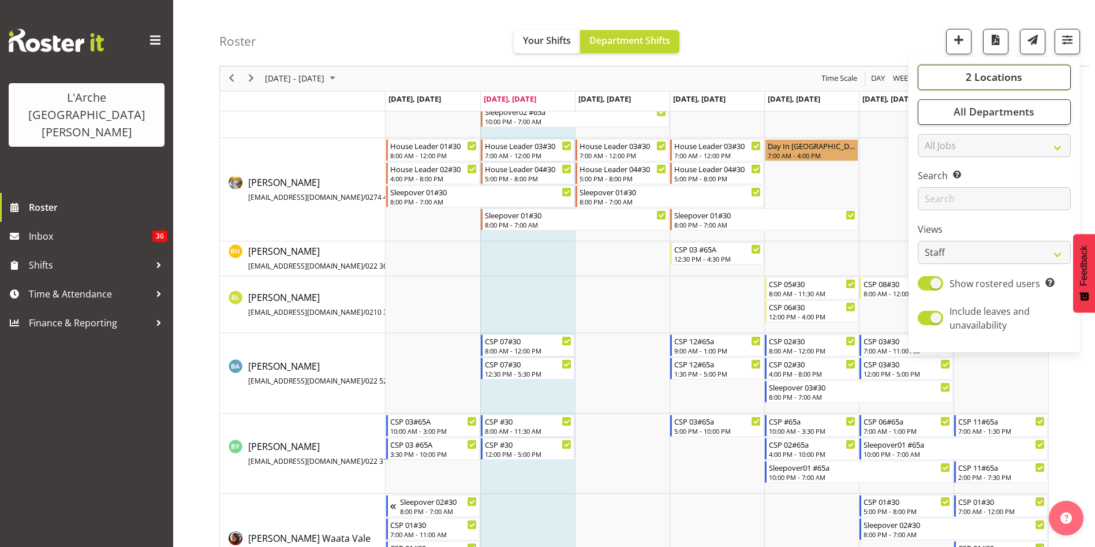
click at [1038, 80] on button "2 Locations" at bounding box center [994, 77] width 153 height 25
click at [935, 205] on span at bounding box center [931, 203] width 9 height 9
click at [935, 205] on input "65a" at bounding box center [931, 204] width 8 height 8
checkbox input "false"
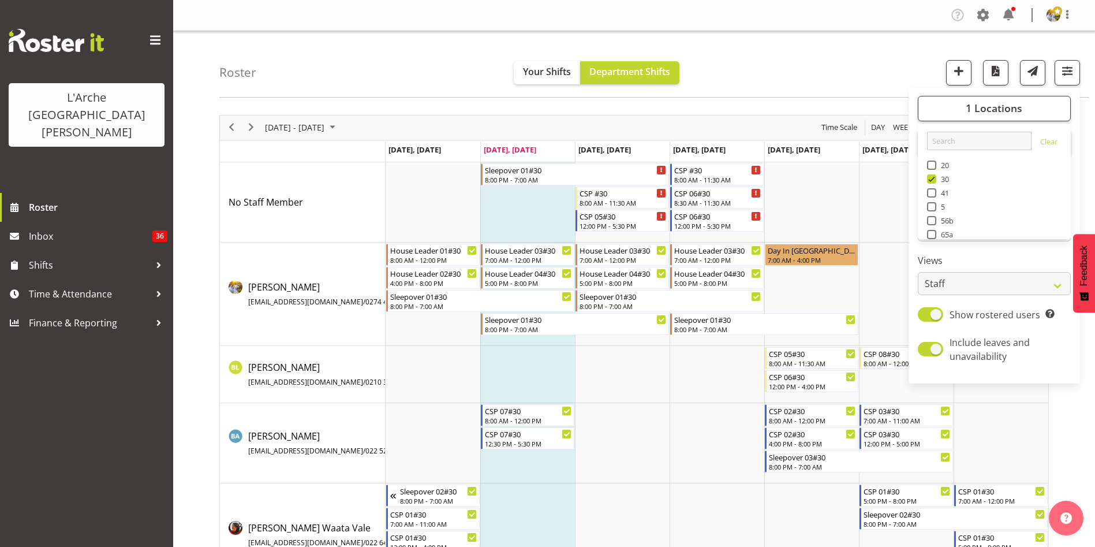
click at [1085, 410] on div "[DATE] - [DATE] [DATE] Day Week Fortnight Month calendar Month Agenda Time Scal…" at bounding box center [657, 408] width 876 height 604
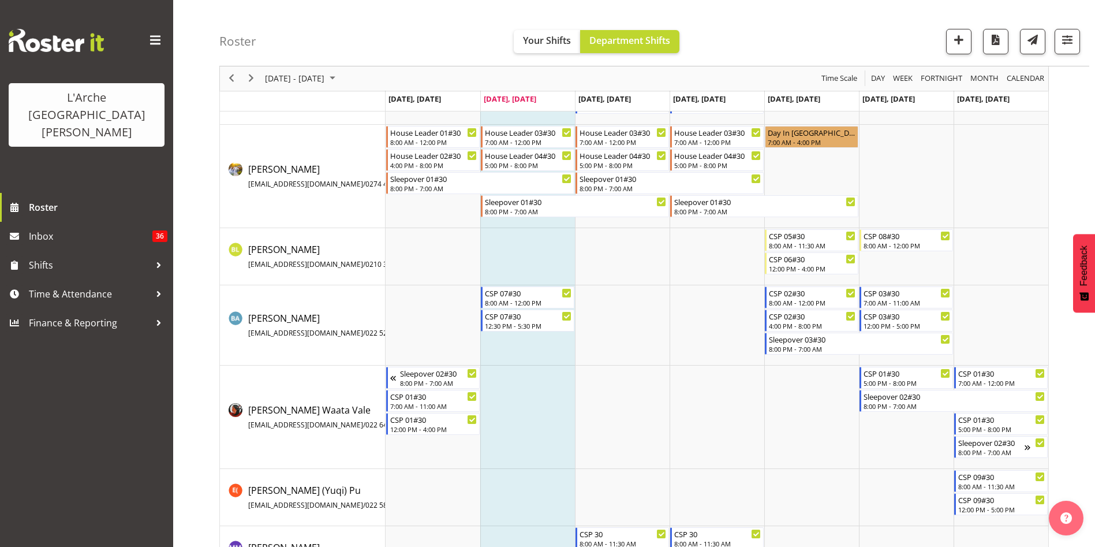
scroll to position [163, 0]
